Goal: Information Seeking & Learning: Find specific fact

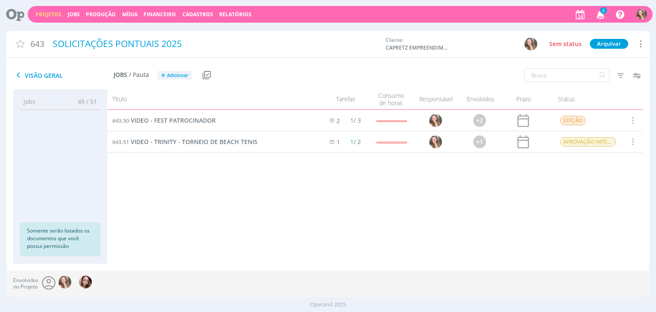
click at [604, 6] on div "Projetos Jobs Produção Mídia Financeiro Cadastros Relatórios 2 Notificações Cen…" at bounding box center [340, 14] width 624 height 17
click at [604, 11] on span "2" at bounding box center [603, 10] width 7 height 6
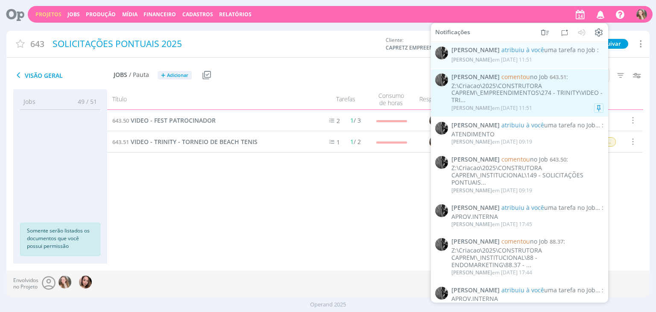
click at [512, 83] on div "Z:\Criacao\2025\CONSTRUTORA CAPREM\_EMPREENDIMENTOS\274 - TRINITY\VIDEO - TRI..." at bounding box center [527, 92] width 152 height 21
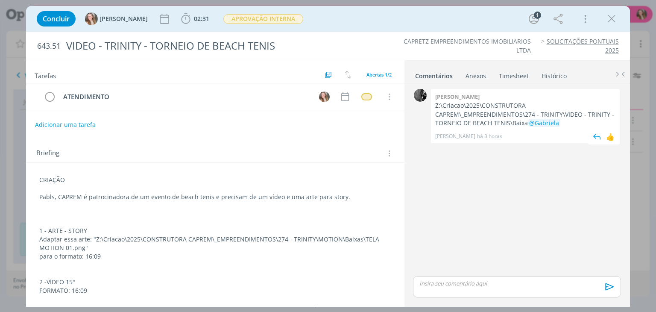
drag, startPoint x: 526, startPoint y: 123, endPoint x: 434, endPoint y: 106, distance: 93.6
click at [434, 106] on div "Pablo Z:\Criacao\2025\CONSTRUTORA CAPREM\_EMPREENDIMENTOS\274 - TRINITY\VIDEO -…" at bounding box center [525, 116] width 189 height 54
copy p "Z:\Criacao\2025\CONSTRUTORA CAPREM\_EMPREENDIMENTOS\274 - TRINITY\VIDEO - TRINI…"
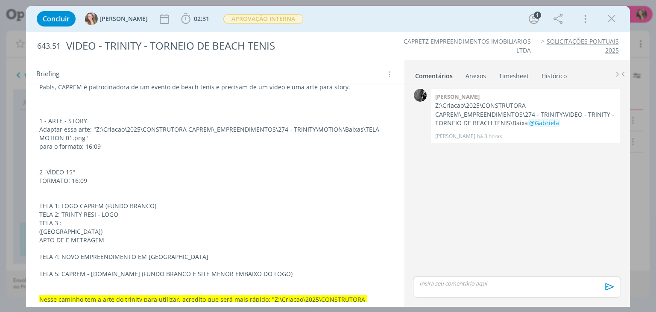
scroll to position [108, 0]
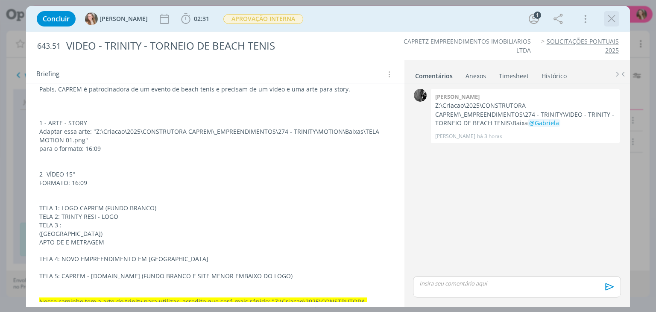
click at [613, 22] on icon "dialog" at bounding box center [611, 18] width 13 height 13
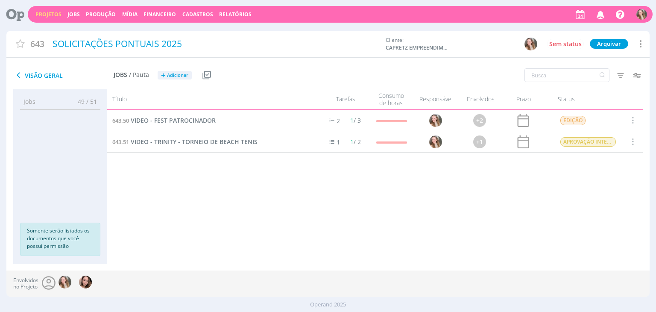
click at [599, 14] on icon "button" at bounding box center [600, 14] width 15 height 15
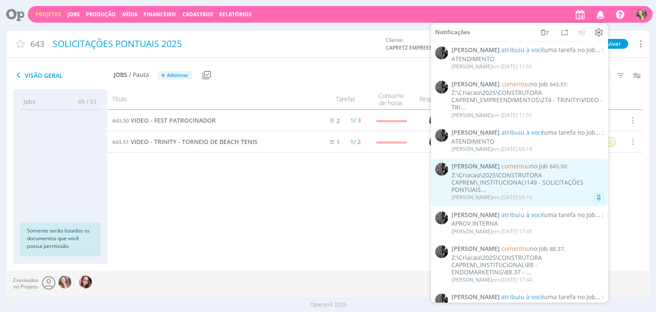
click at [482, 174] on div "Z:\Criacao\2025\CONSTRUTORA CAPREM\_INSTITUCIONAL\149 - SOLICITAÇÕES PONTUAIS..." at bounding box center [527, 182] width 152 height 21
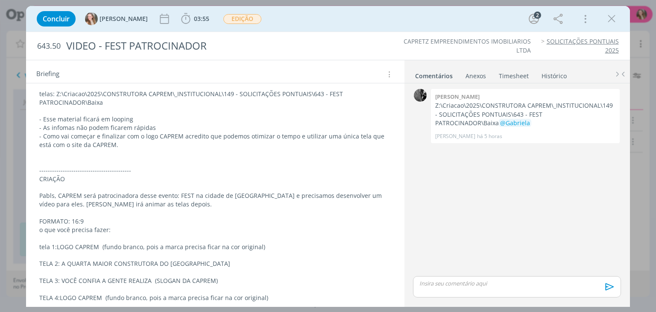
scroll to position [169, 0]
